Goal: Task Accomplishment & Management: Use online tool/utility

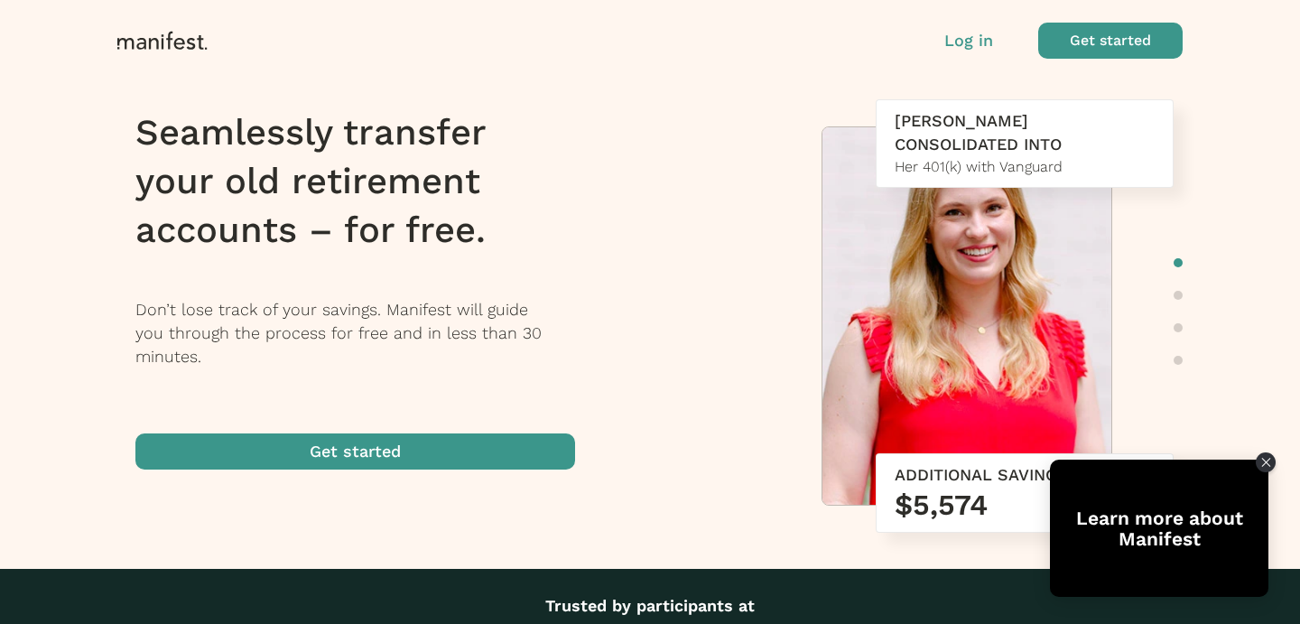
click at [970, 40] on p "Log in" at bounding box center [968, 40] width 49 height 23
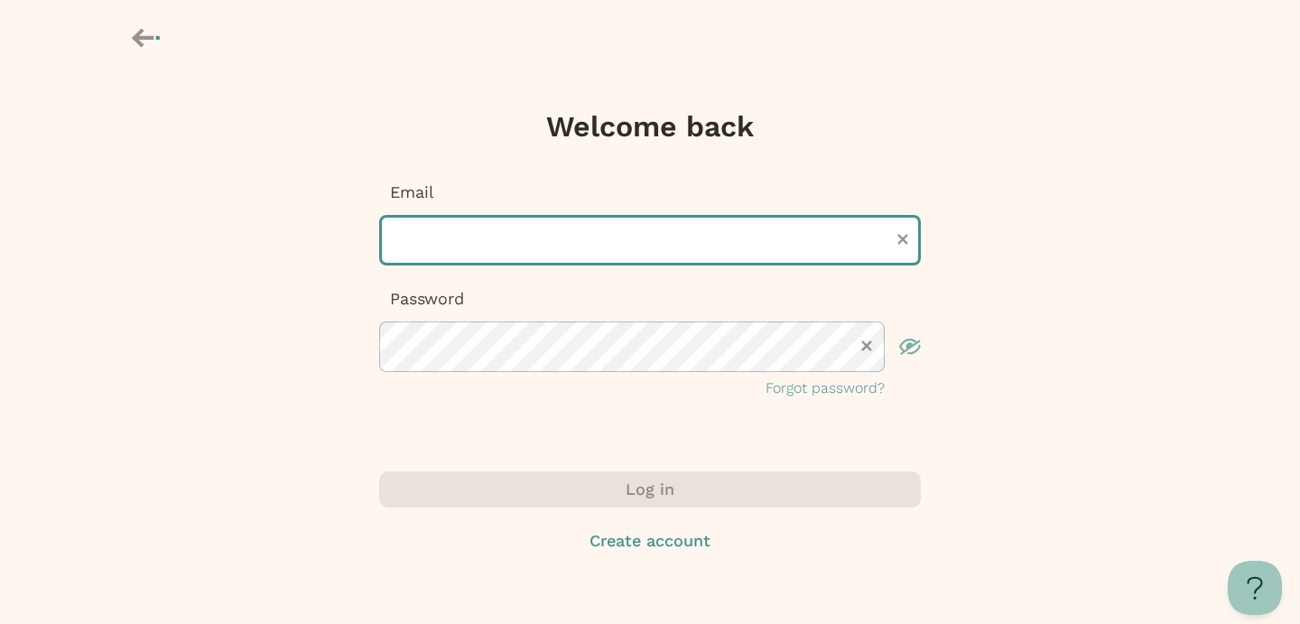
click at [568, 243] on input "text" at bounding box center [650, 240] width 542 height 51
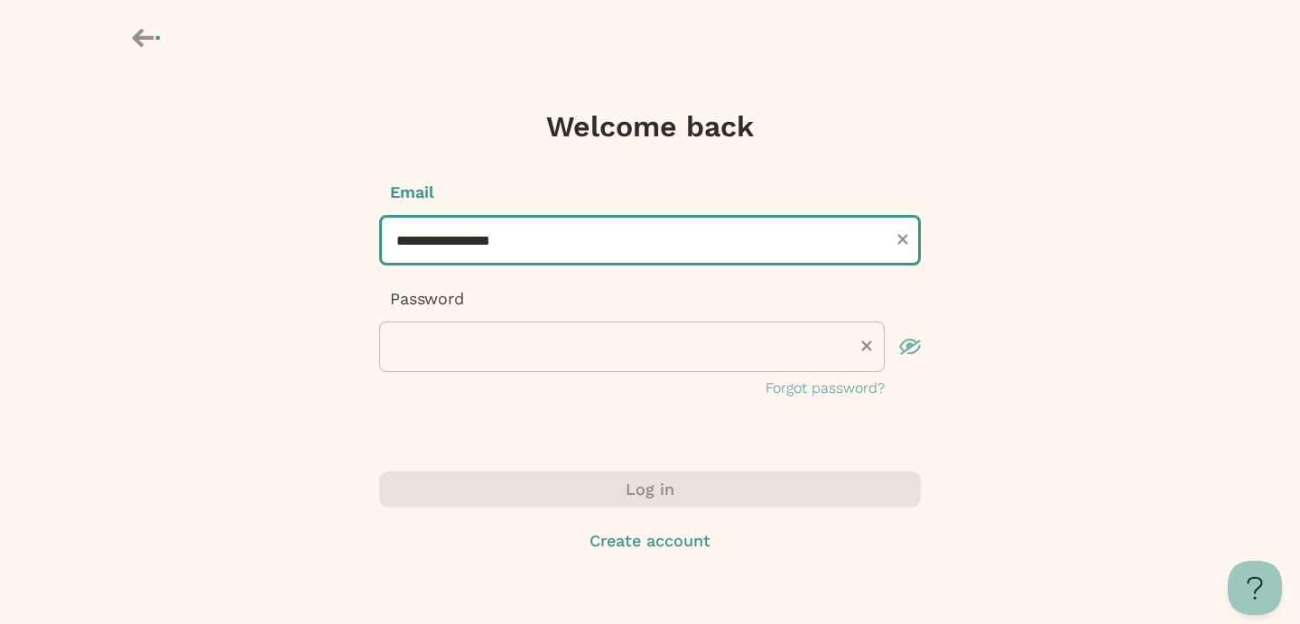
type input "**********"
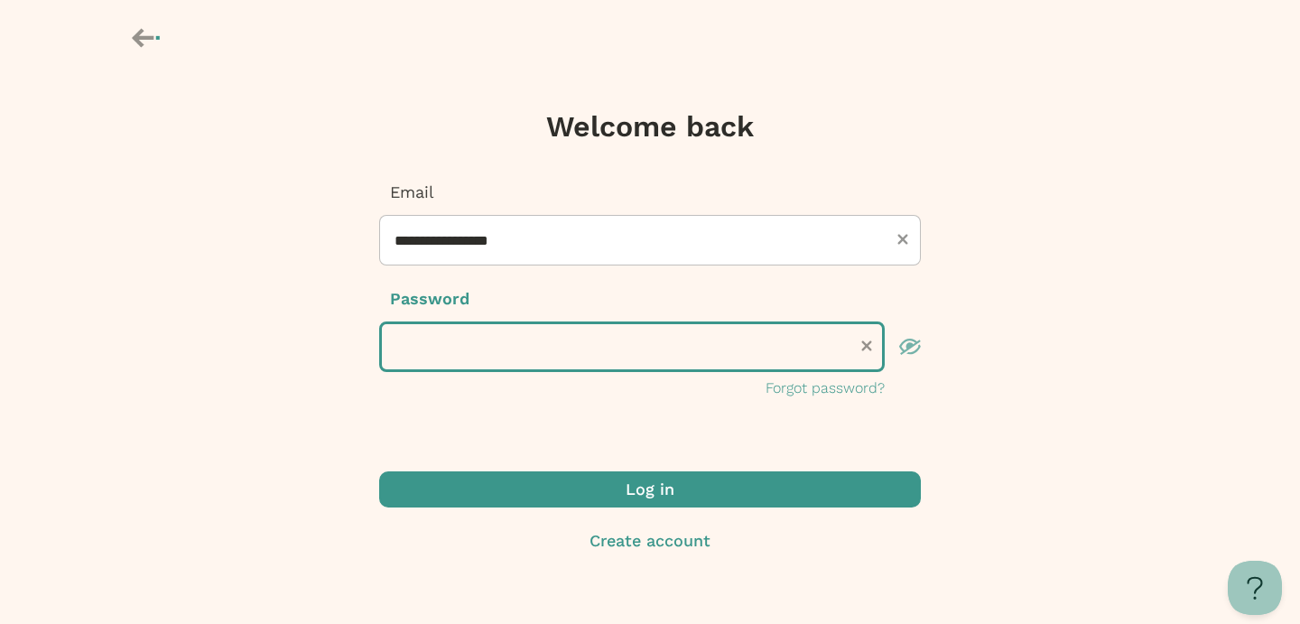
click at [379, 471] on button "Log in" at bounding box center [650, 489] width 542 height 36
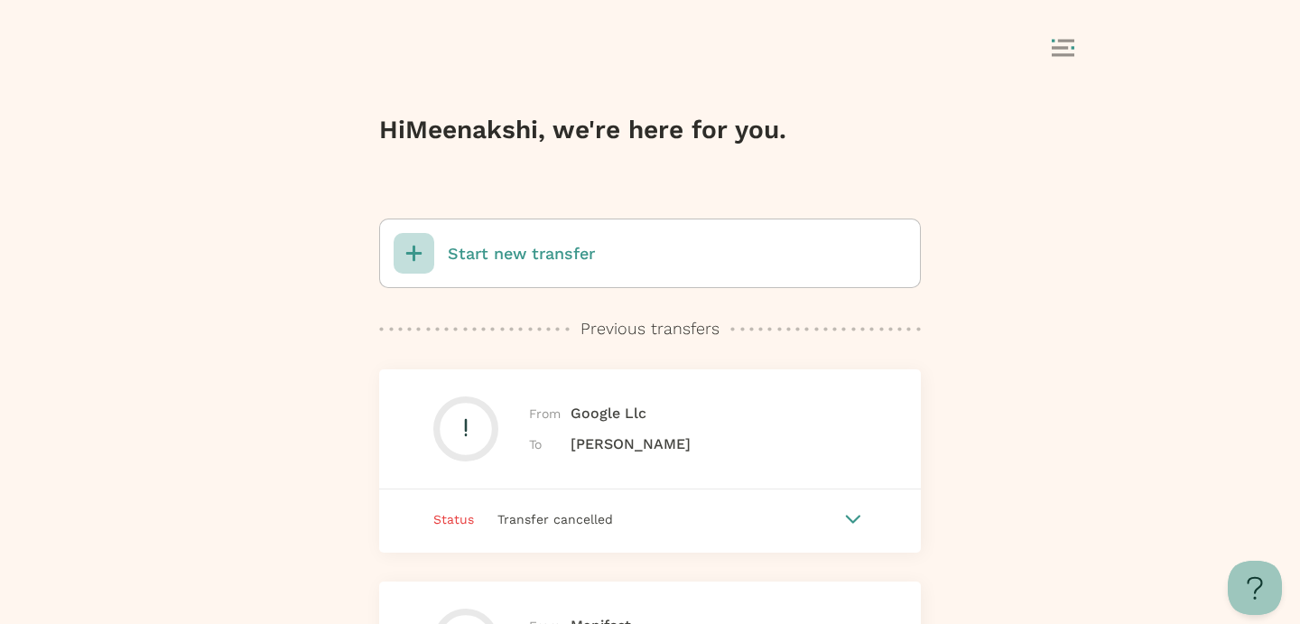
click at [570, 247] on p "Start new transfer" at bounding box center [521, 253] width 147 height 23
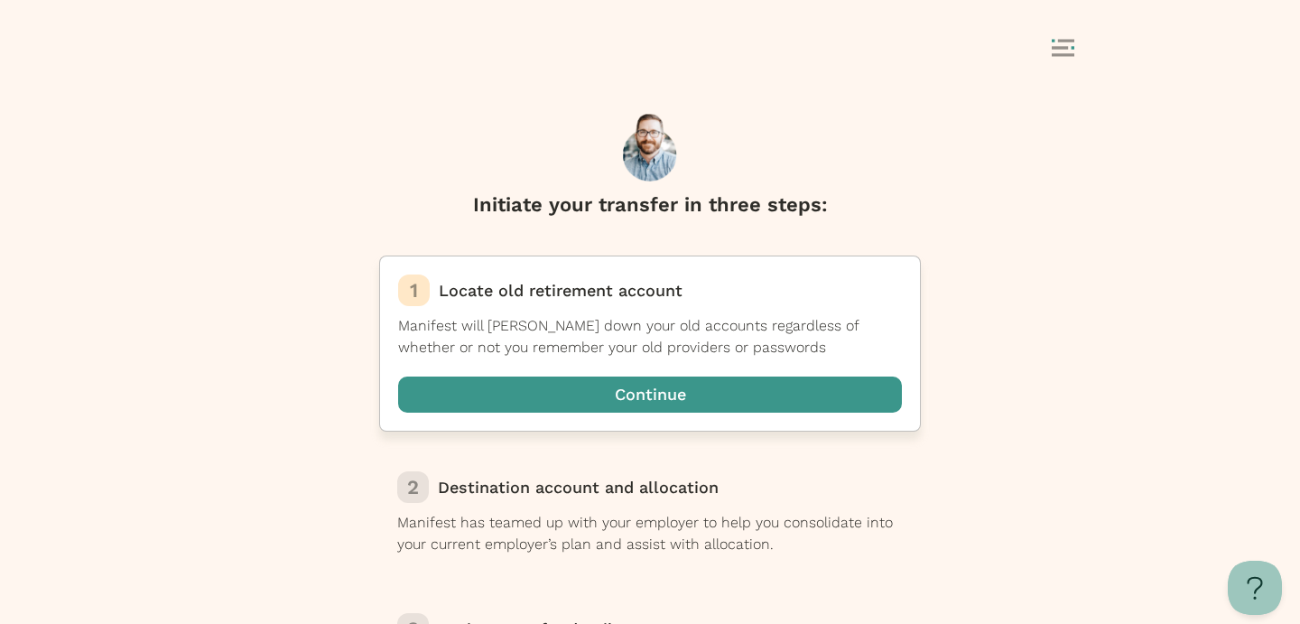
click at [583, 400] on span "button" at bounding box center [650, 394] width 504 height 36
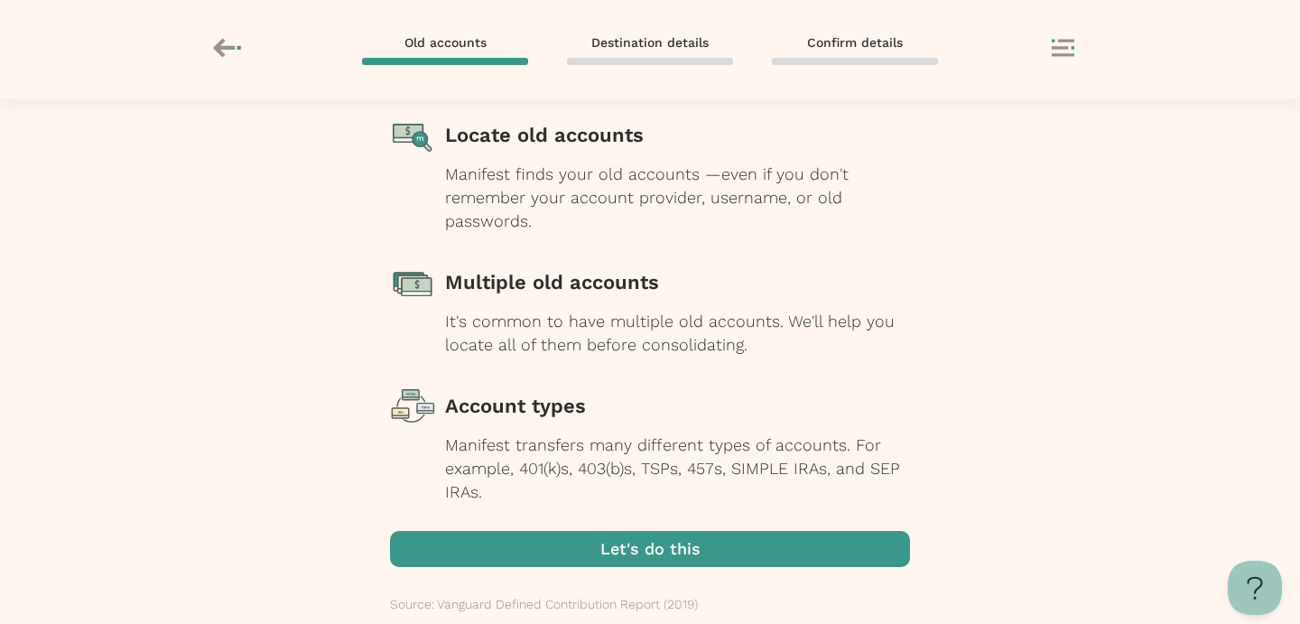
scroll to position [235, 0]
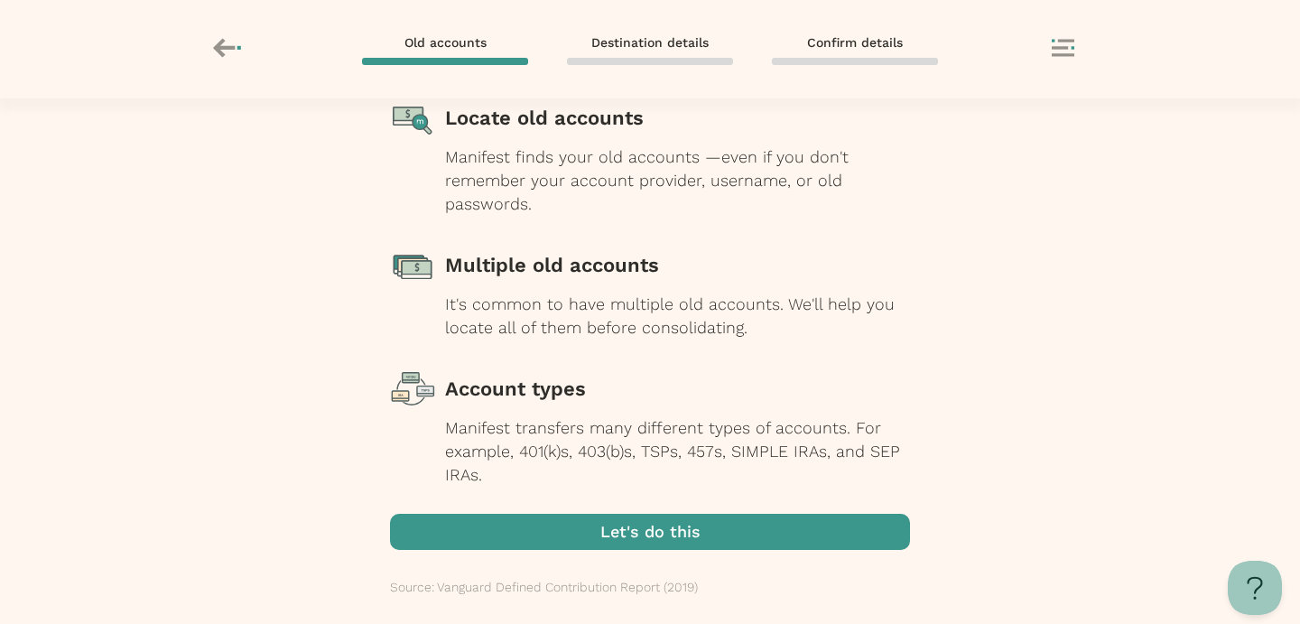
click at [618, 544] on span "button" at bounding box center [650, 532] width 520 height 36
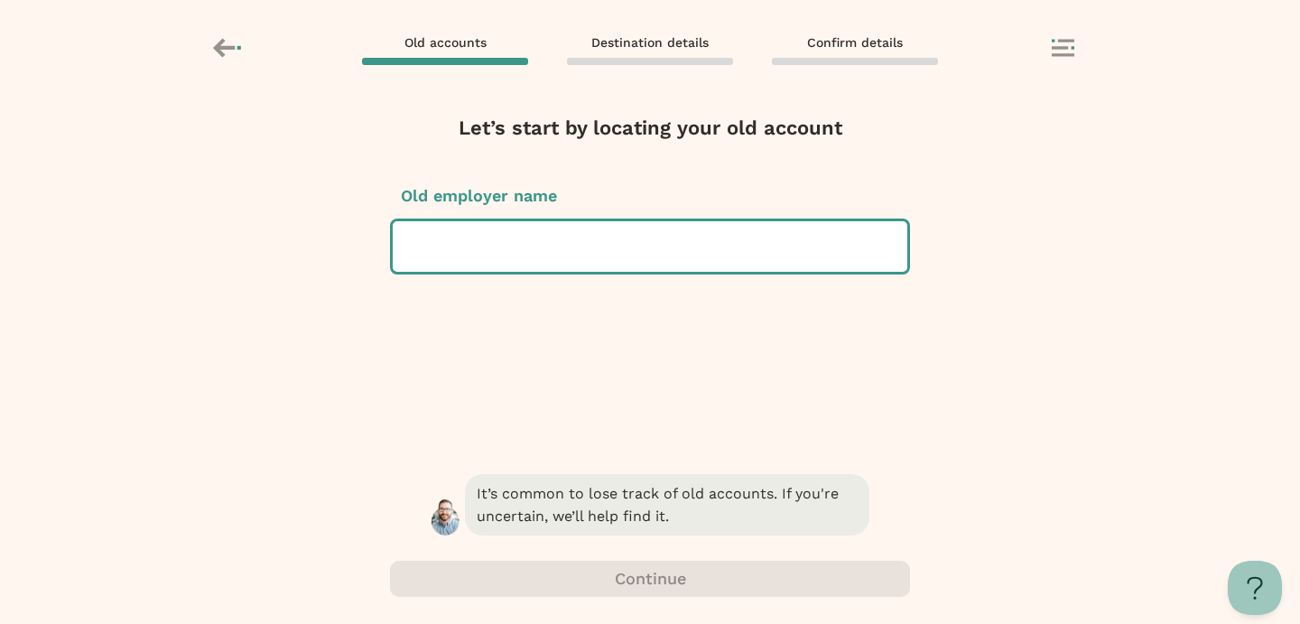
click at [544, 253] on div at bounding box center [650, 246] width 486 height 51
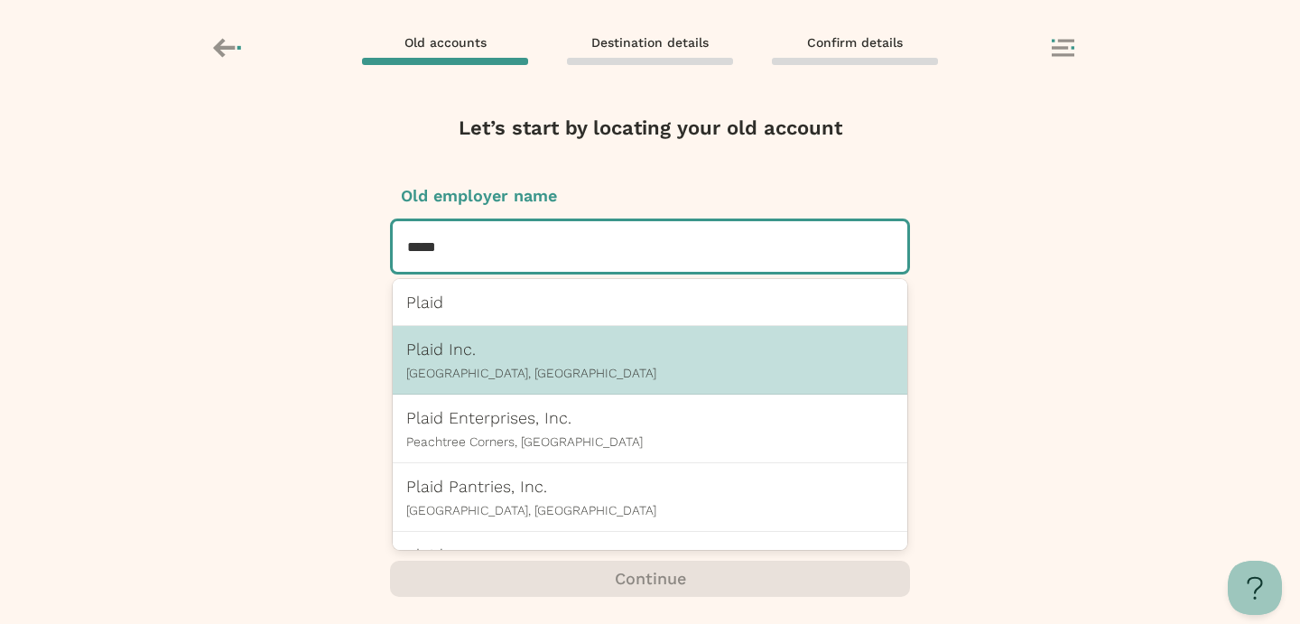
click at [543, 374] on p "[GEOGRAPHIC_DATA], [GEOGRAPHIC_DATA]" at bounding box center [650, 373] width 488 height 14
type input "*****"
